Goal: Check status: Check status

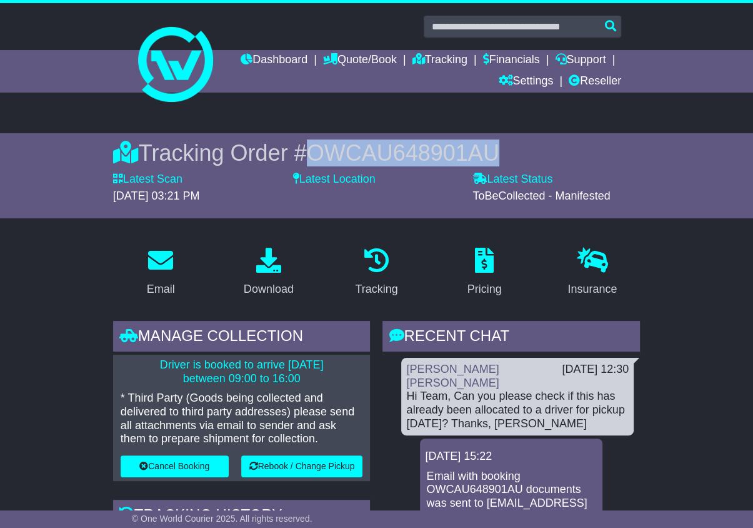
drag, startPoint x: 317, startPoint y: 151, endPoint x: 508, endPoint y: 154, distance: 191.4
click at [508, 154] on div "Tracking Order # OWCAU648901AU" at bounding box center [376, 152] width 527 height 27
copy span "OWCAU648901AU"
click at [308, 57] on link "Dashboard" at bounding box center [274, 60] width 67 height 21
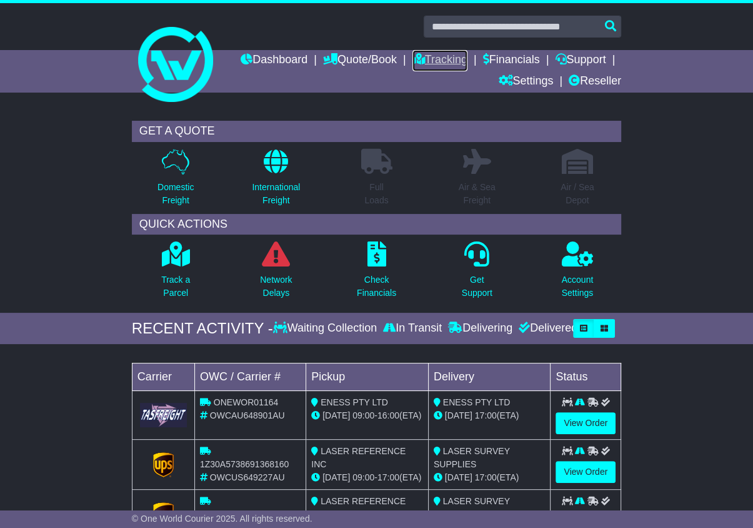
click at [468, 56] on link "Tracking" at bounding box center [440, 60] width 55 height 21
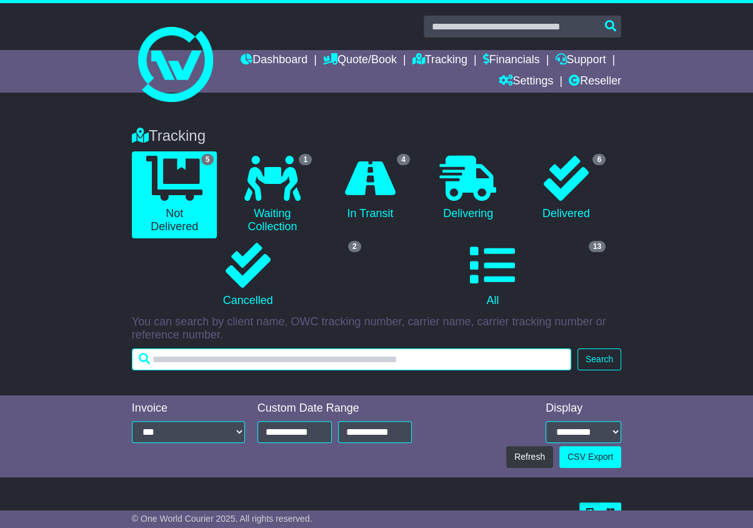
click at [191, 356] on input "text" at bounding box center [352, 359] width 440 height 22
paste input "**********"
type input "**********"
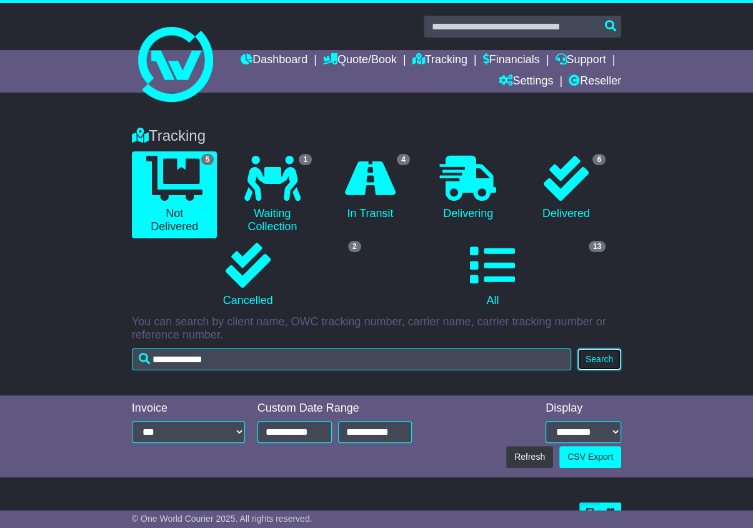
click at [601, 358] on button "Search" at bounding box center [600, 359] width 44 height 22
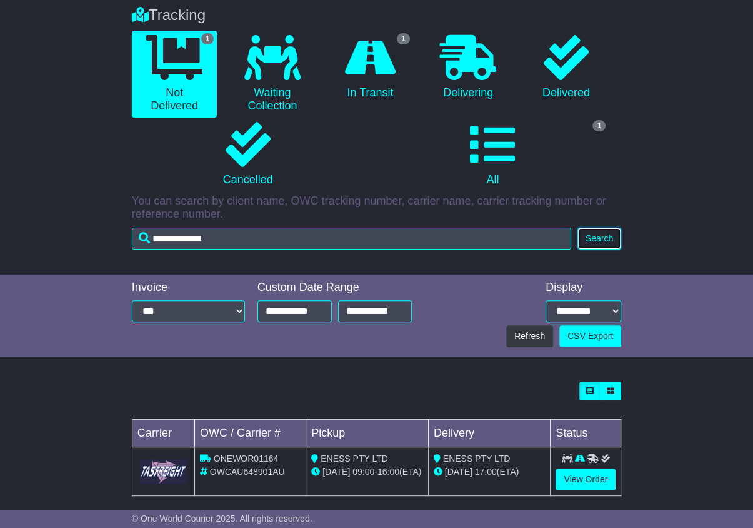
scroll to position [134, 0]
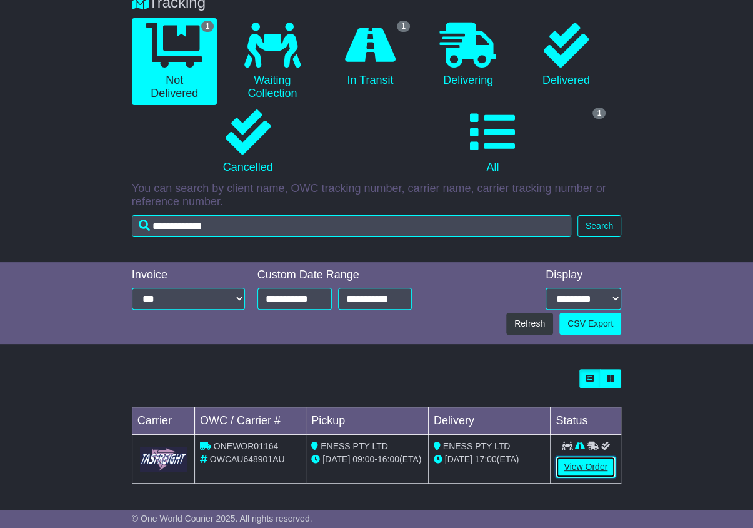
click at [582, 462] on link "View Order" at bounding box center [586, 467] width 60 height 22
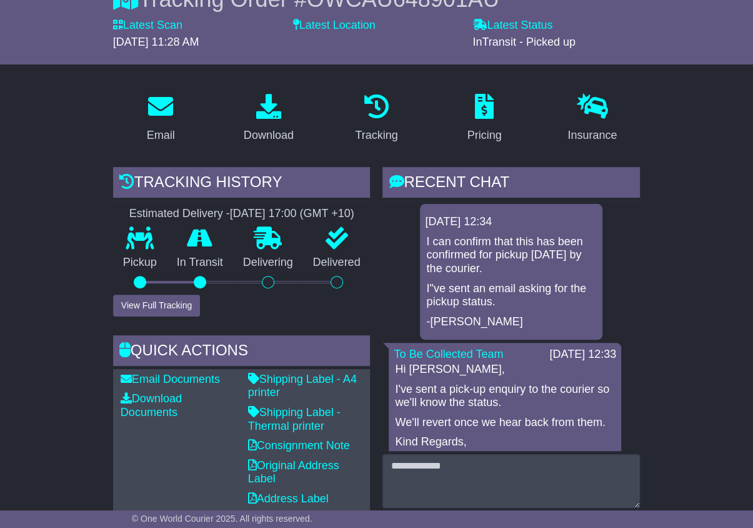
scroll to position [125, 0]
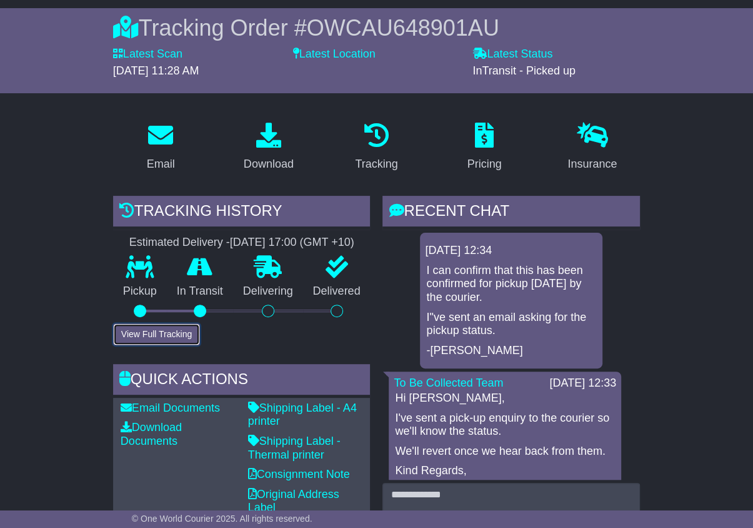
click at [163, 345] on button "View Full Tracking" at bounding box center [156, 334] width 87 height 22
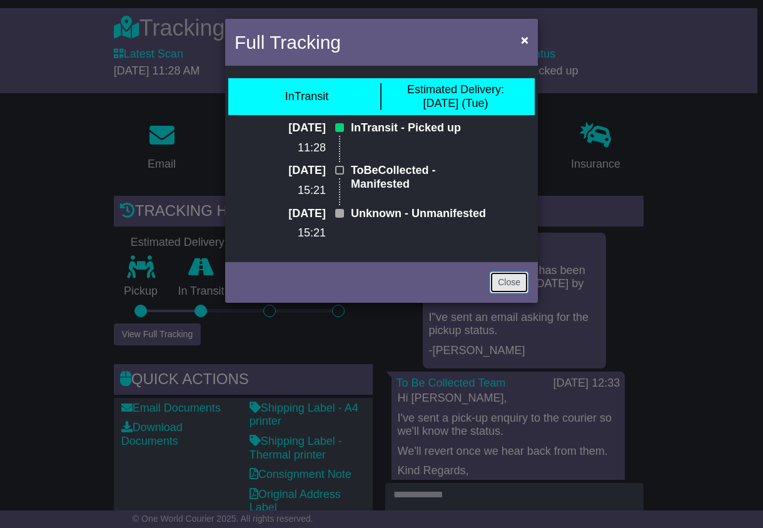
drag, startPoint x: 508, startPoint y: 324, endPoint x: 499, endPoint y: 409, distance: 85.6
click at [508, 293] on link "Close" at bounding box center [509, 282] width 39 height 22
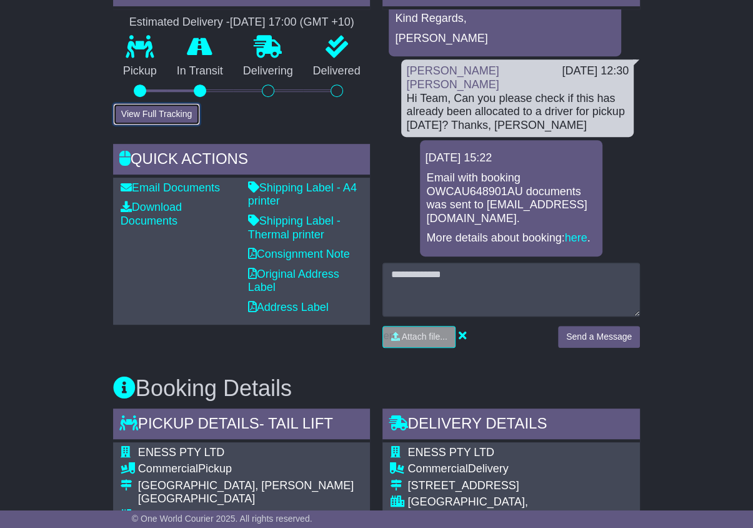
scroll to position [375, 0]
